Goal: Information Seeking & Learning: Learn about a topic

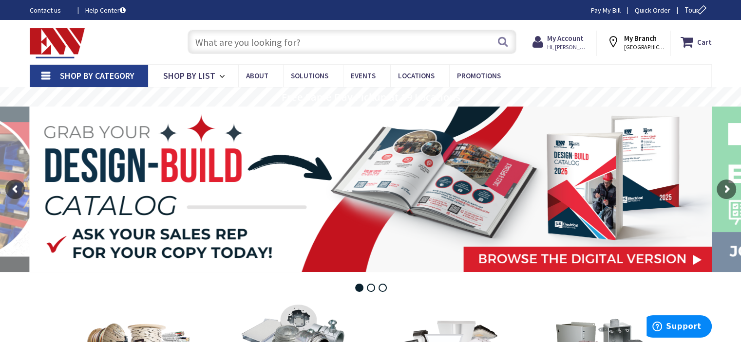
click at [251, 42] on input "text" at bounding box center [351, 42] width 329 height 24
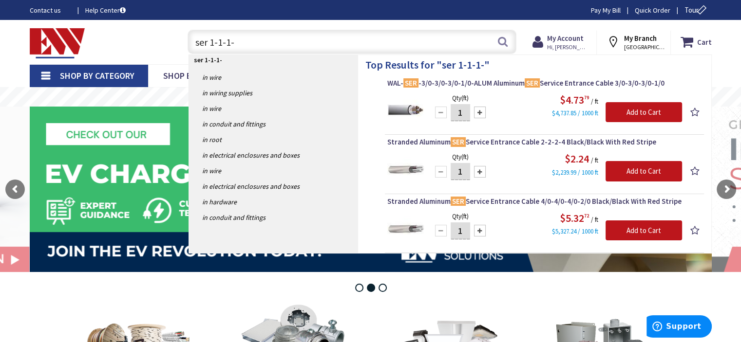
type input "ser 1-1-1-3"
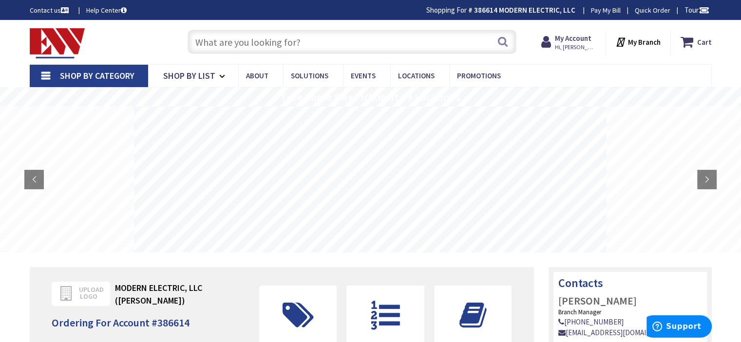
click at [275, 46] on input "text" at bounding box center [351, 42] width 329 height 24
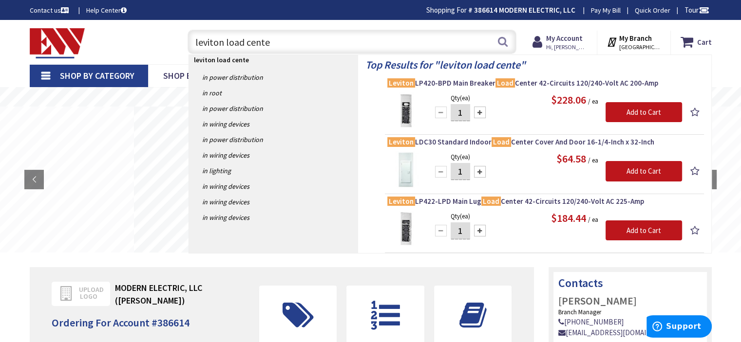
type input "leviton load center"
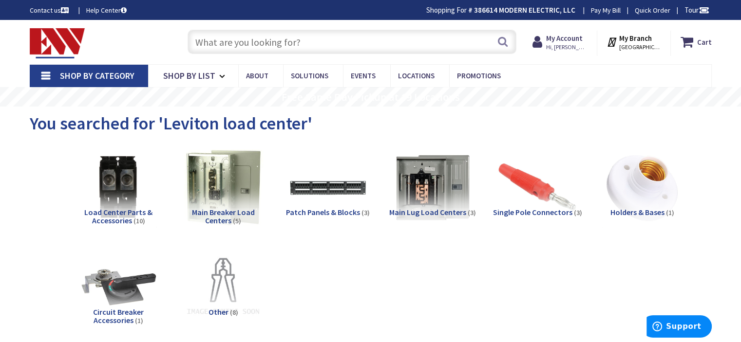
click at [331, 48] on input "text" at bounding box center [351, 42] width 329 height 24
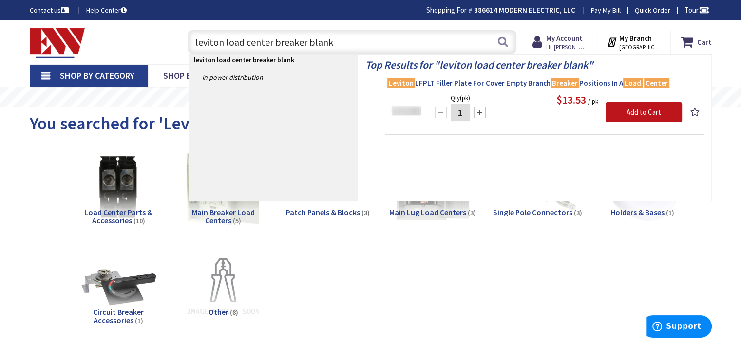
type input "leviton load center breaker blank"
click at [527, 84] on span "Leviton LFPLT Filler Plate For Cover Empty Branch Breaker Positions In A Load C…" at bounding box center [544, 83] width 314 height 10
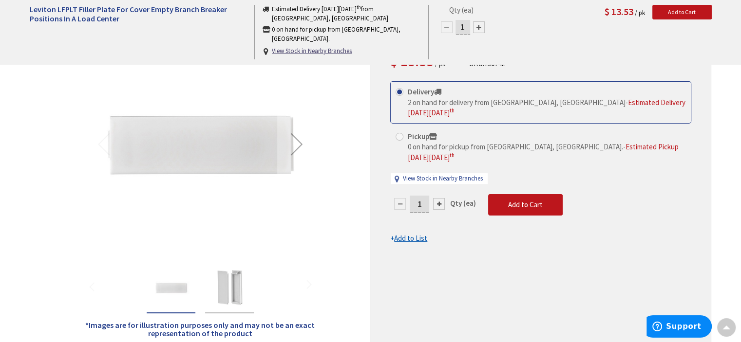
scroll to position [162, 0]
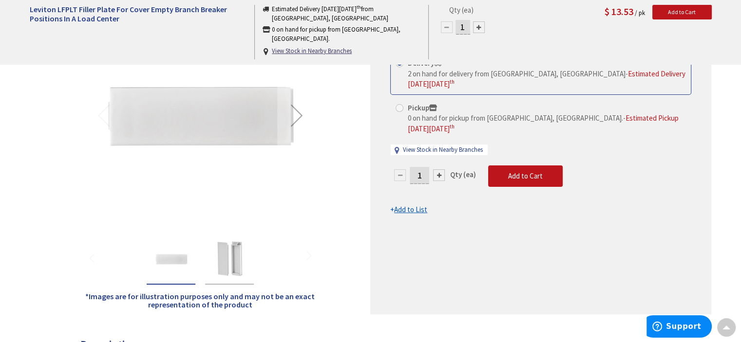
click at [232, 263] on img "Leviton LFPLT Filler Plate For Cover Empty Branch Breaker Positions In A Load C…" at bounding box center [229, 259] width 39 height 39
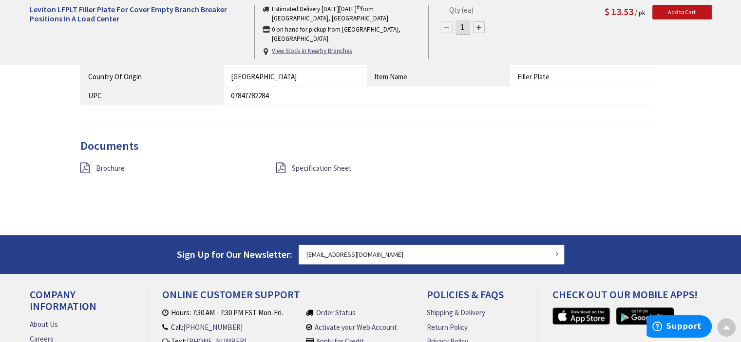
scroll to position [649, 0]
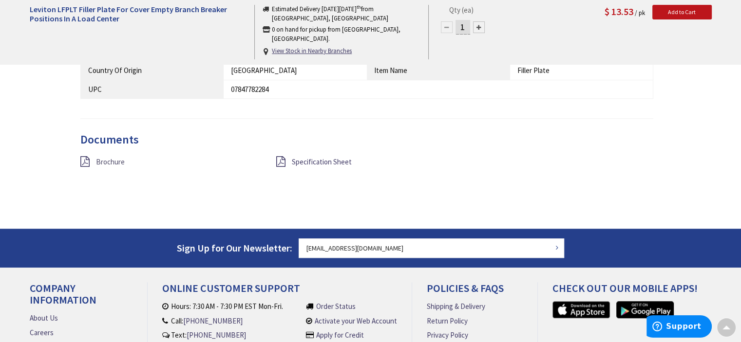
click at [109, 162] on span "Brochure" at bounding box center [110, 161] width 29 height 9
click at [322, 160] on span "Specification Sheet" at bounding box center [322, 161] width 60 height 9
